Goal: Navigation & Orientation: Understand site structure

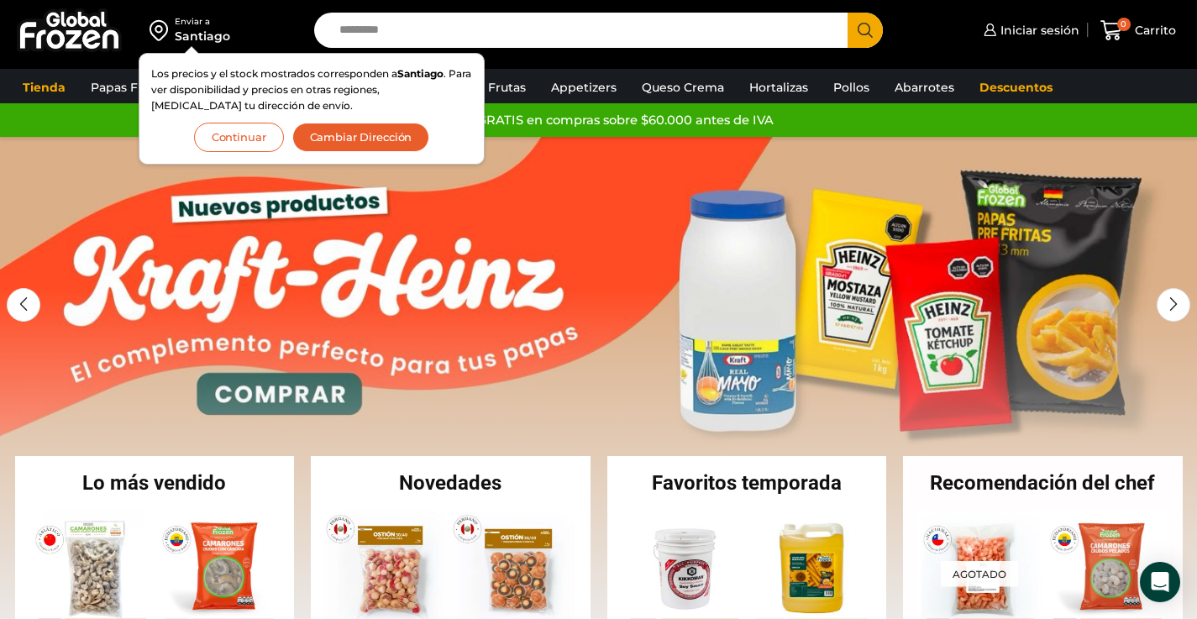
click at [239, 144] on button "Continuar" at bounding box center [239, 137] width 90 height 29
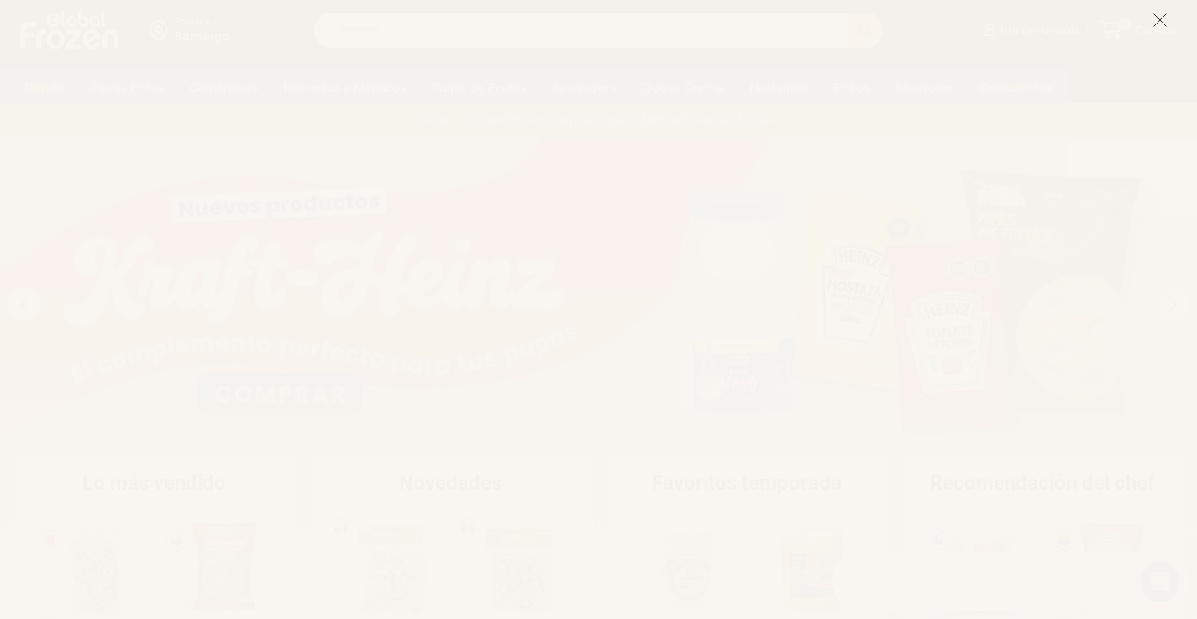
click at [1159, 24] on icon at bounding box center [1160, 20] width 15 height 15
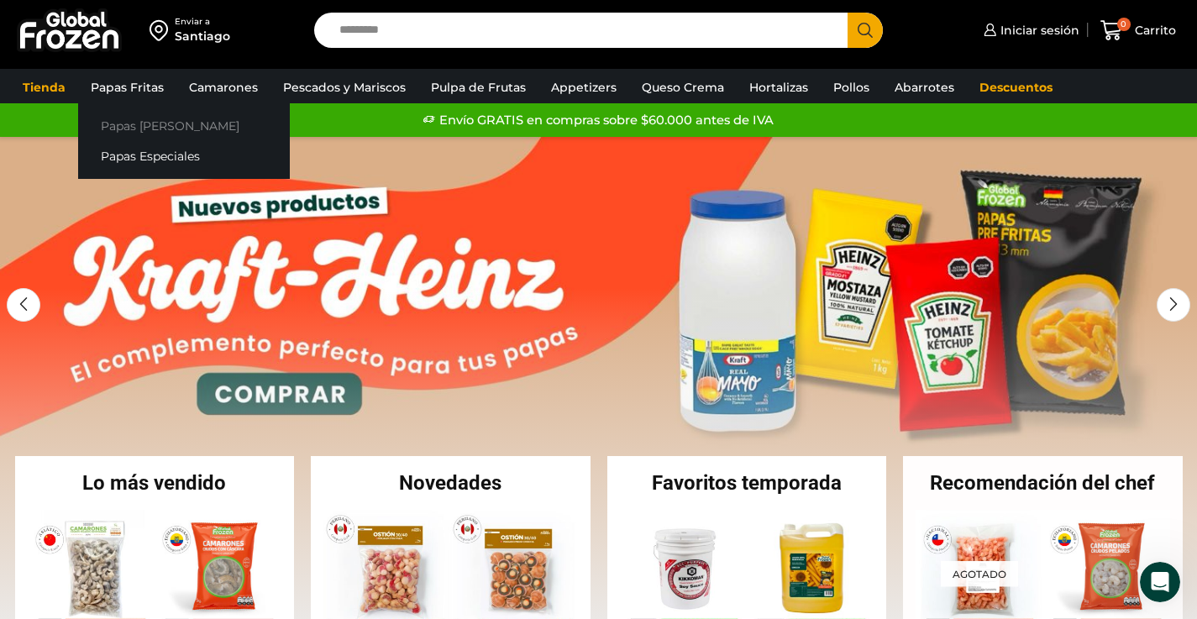
click at [139, 124] on link "Papas [PERSON_NAME]" at bounding box center [184, 125] width 212 height 31
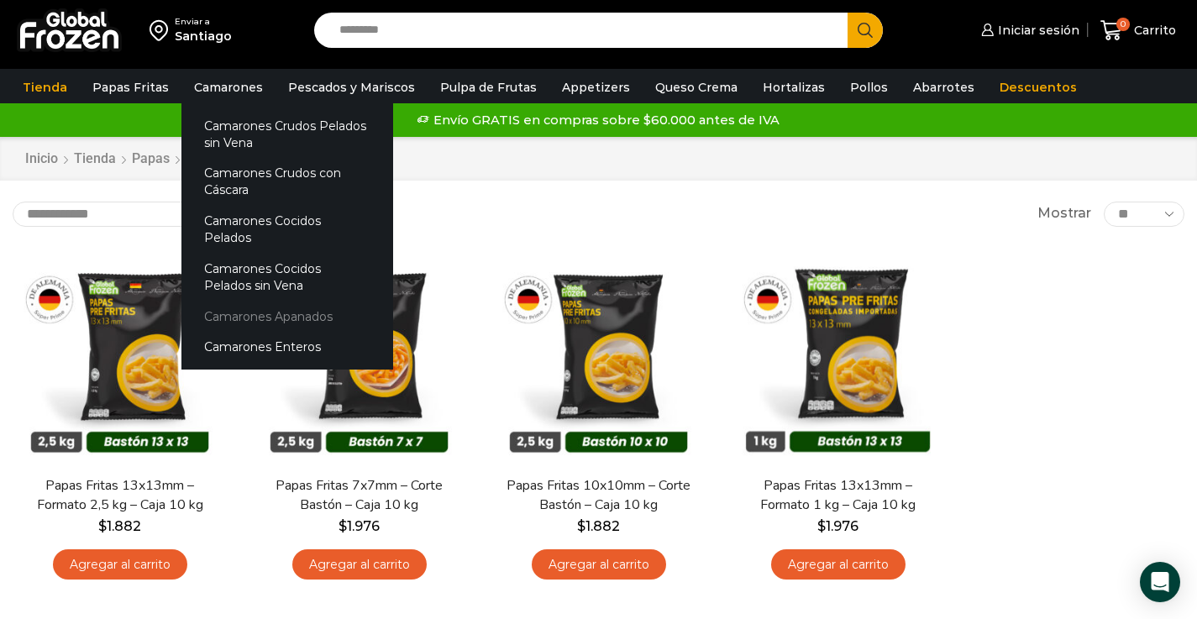
click at [240, 301] on link "Camarones Apanados" at bounding box center [288, 316] width 212 height 31
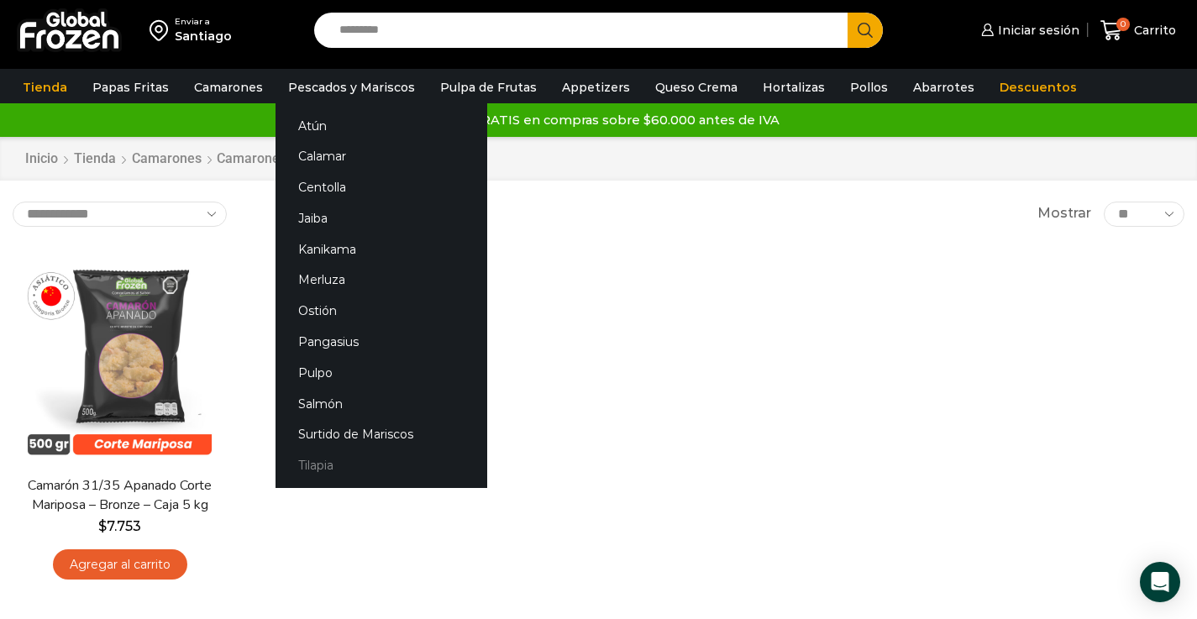
click at [309, 467] on link "Tilapia" at bounding box center [382, 465] width 212 height 31
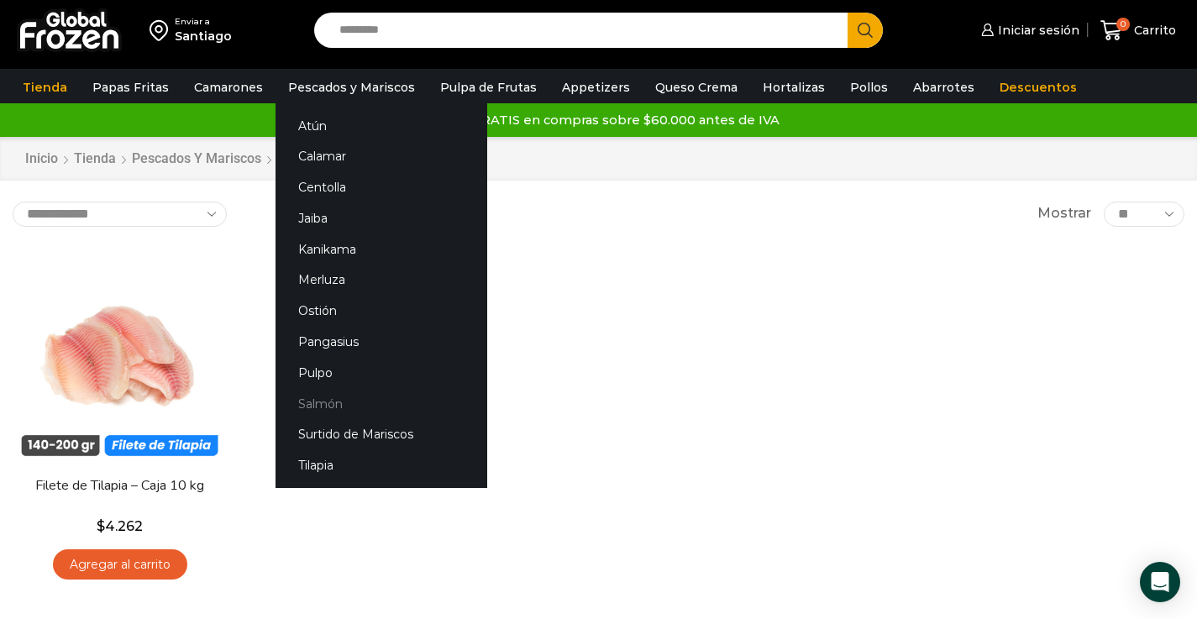
click at [320, 408] on link "Salmón" at bounding box center [382, 403] width 212 height 31
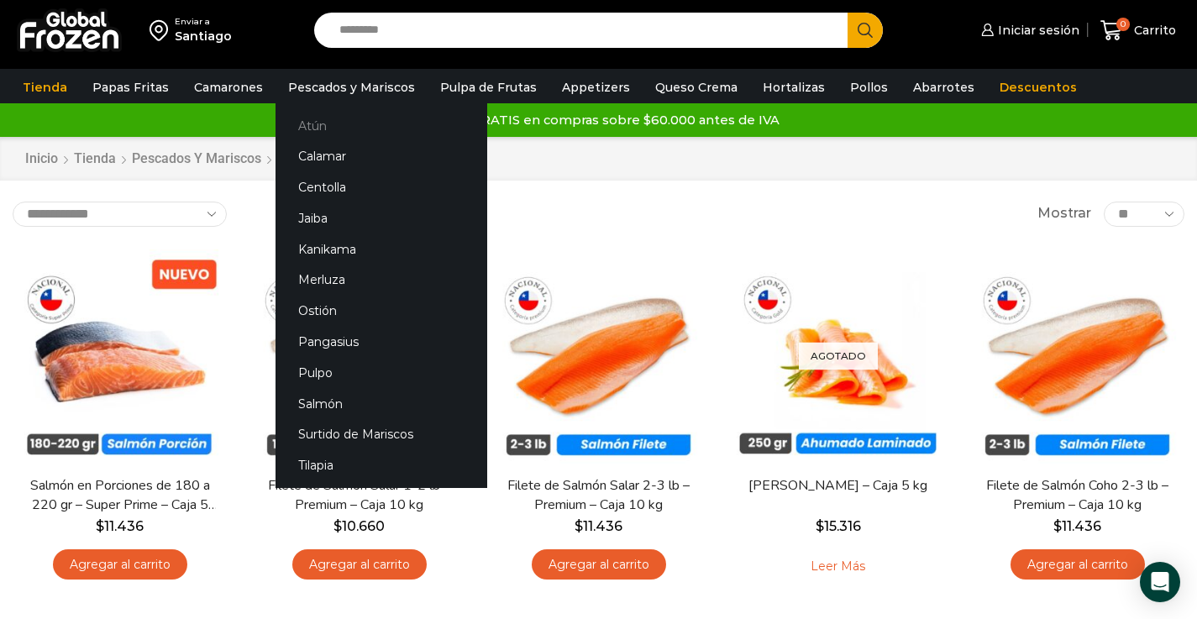
click at [304, 131] on link "Atún" at bounding box center [382, 125] width 212 height 31
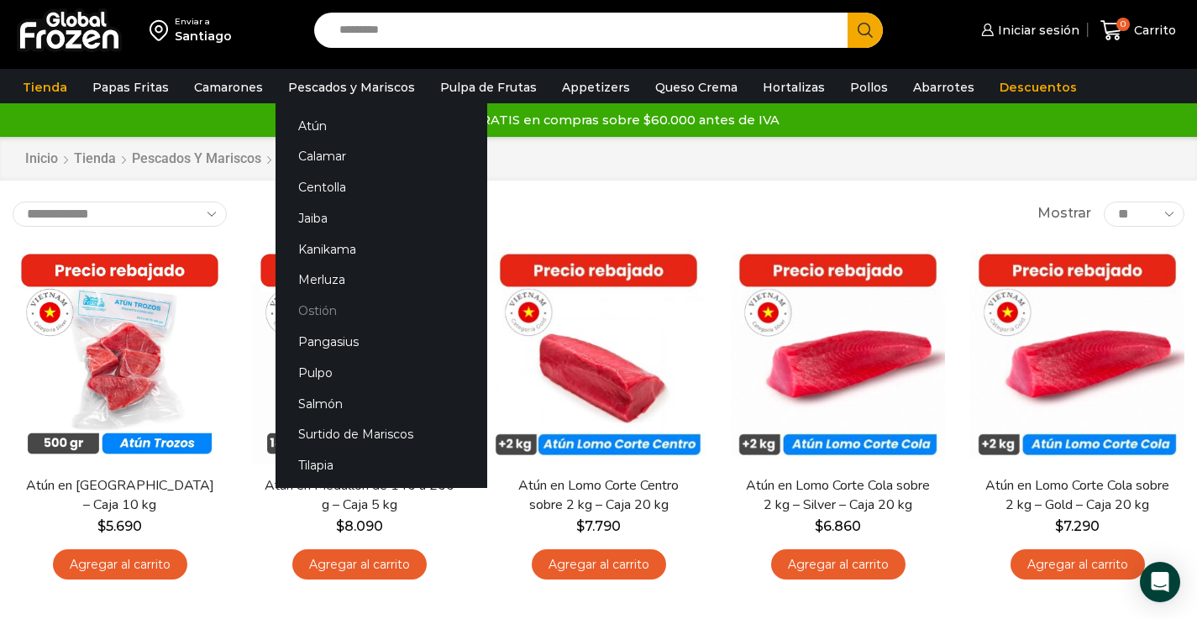
click at [313, 313] on link "Ostión" at bounding box center [382, 311] width 212 height 31
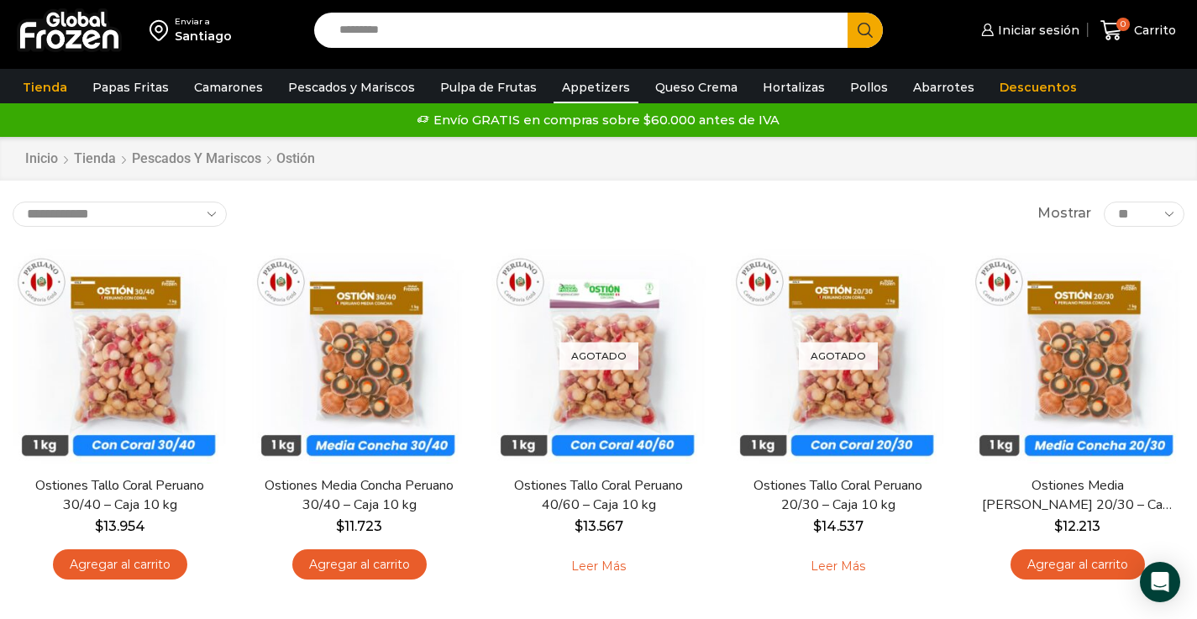
click at [574, 87] on link "Appetizers" at bounding box center [596, 87] width 85 height 32
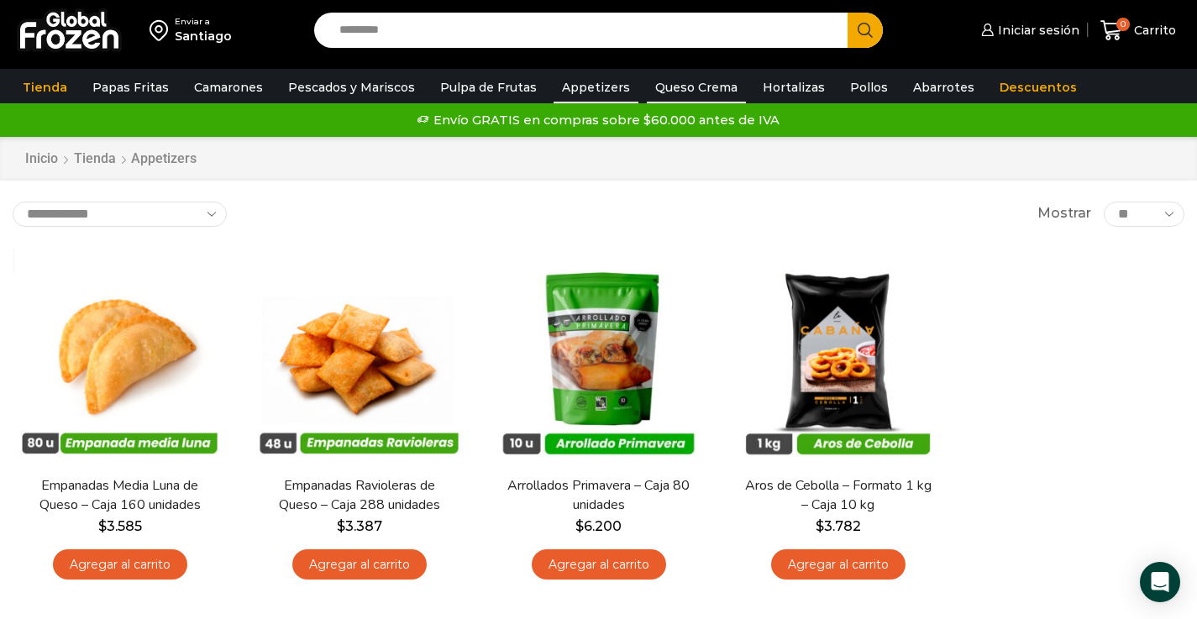
click at [675, 84] on link "Queso Crema" at bounding box center [696, 87] width 99 height 32
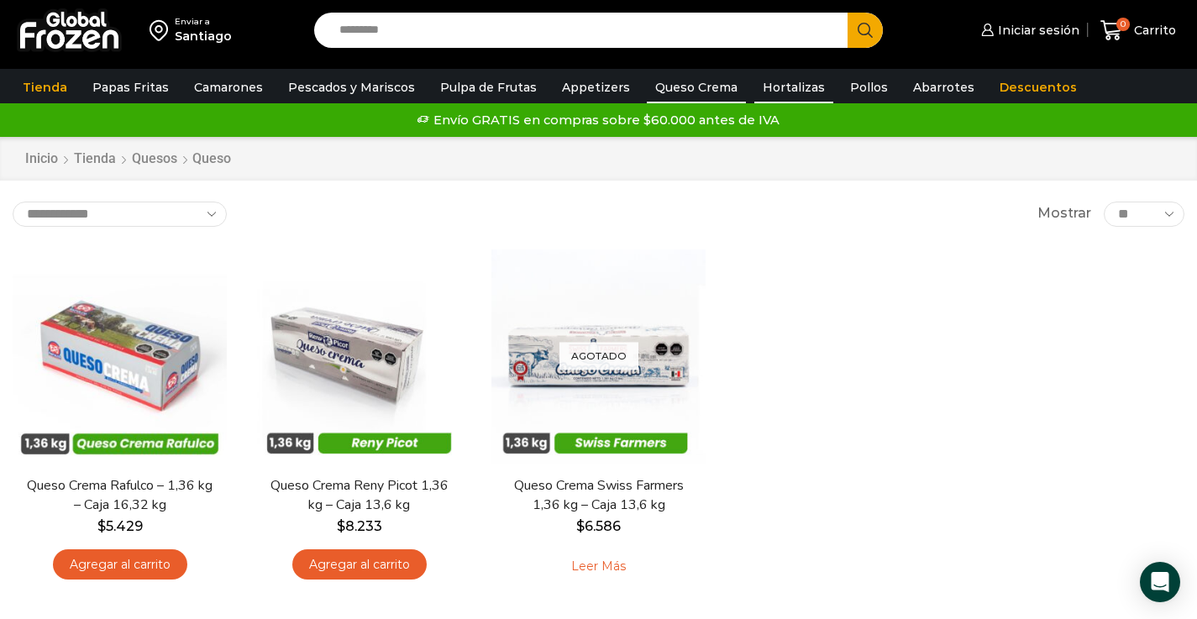
click at [768, 86] on link "Hortalizas" at bounding box center [794, 87] width 79 height 32
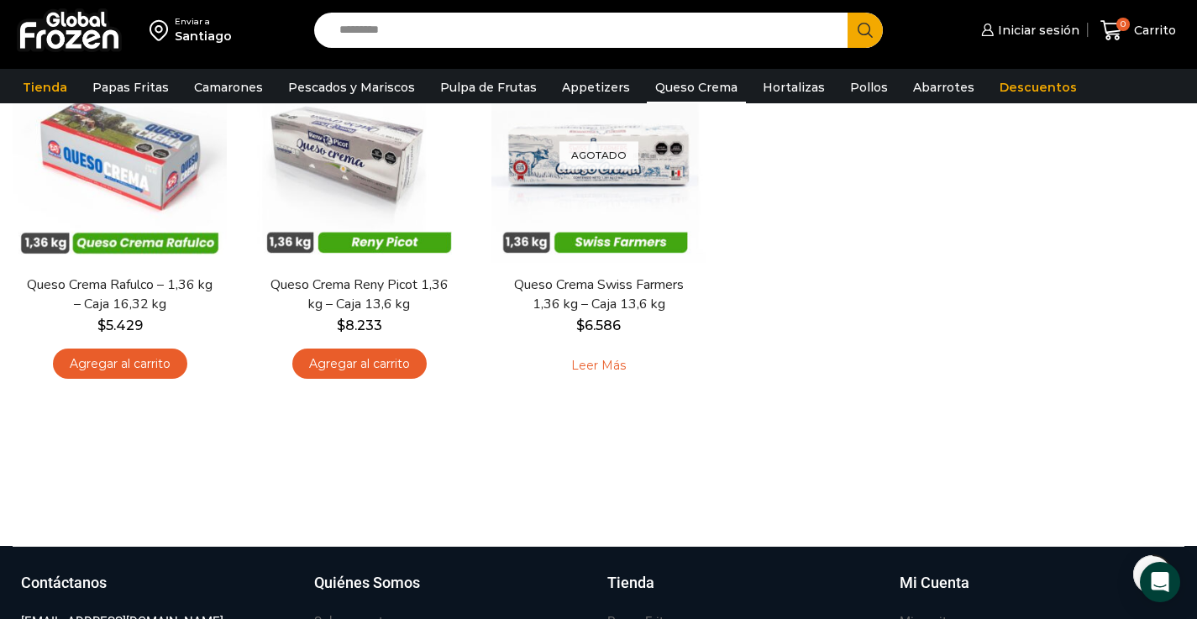
scroll to position [329, 0]
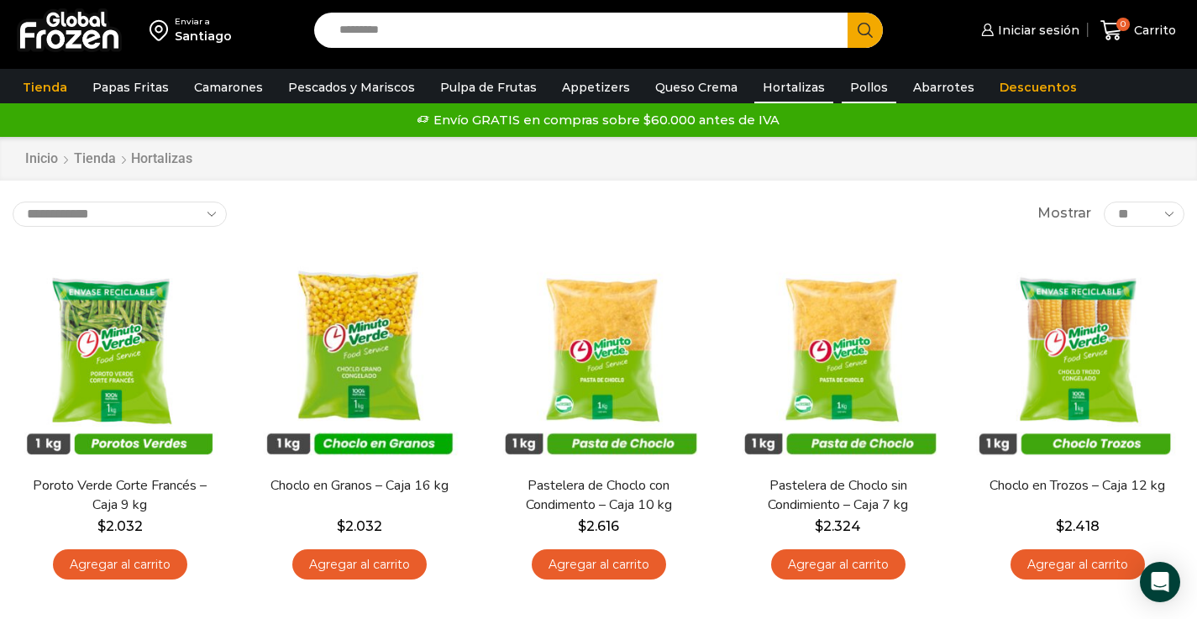
click at [853, 92] on link "Pollos" at bounding box center [869, 87] width 55 height 32
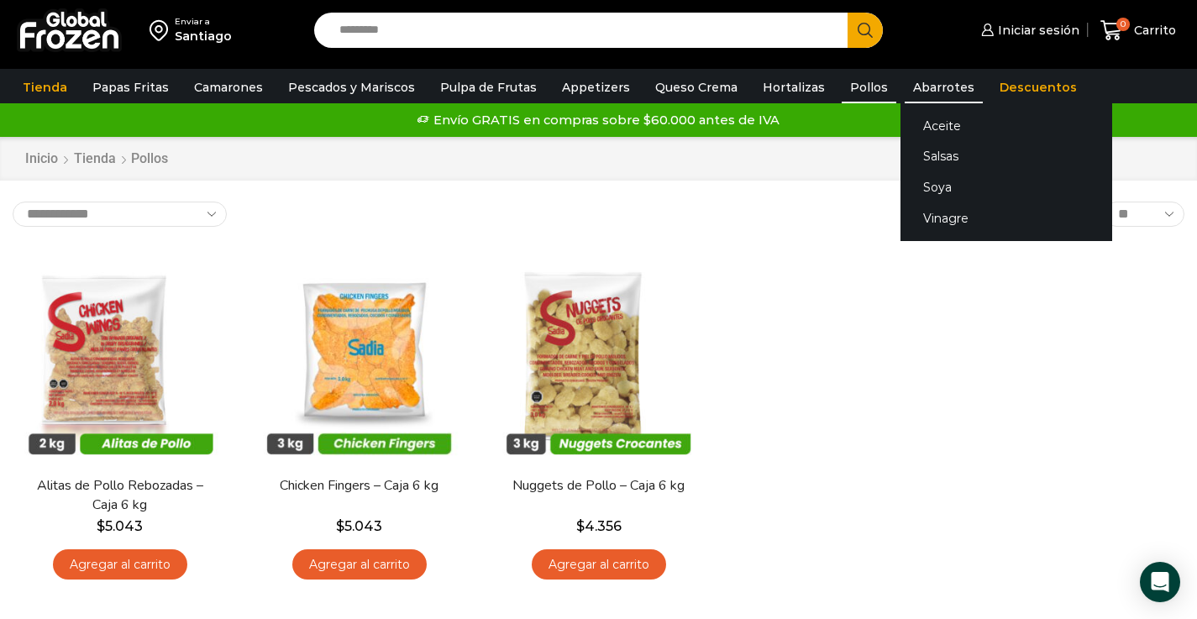
click at [905, 90] on link "Abarrotes" at bounding box center [944, 87] width 78 height 32
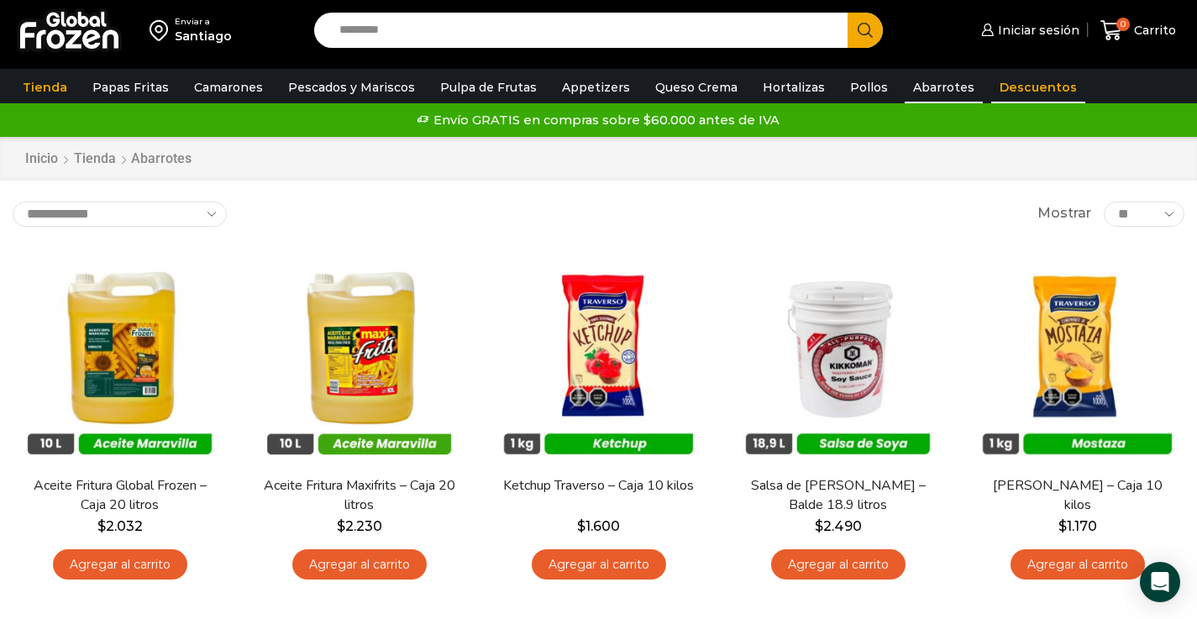
click at [992, 92] on link "Descuentos" at bounding box center [1039, 87] width 94 height 32
